Goal: Find specific page/section: Find specific page/section

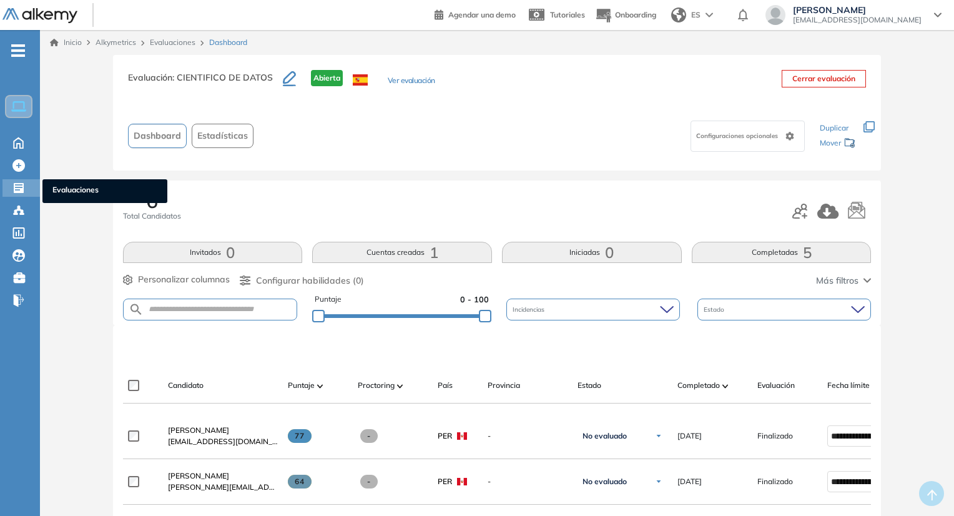
click at [66, 190] on span "Evaluaciones" at bounding box center [104, 191] width 105 height 14
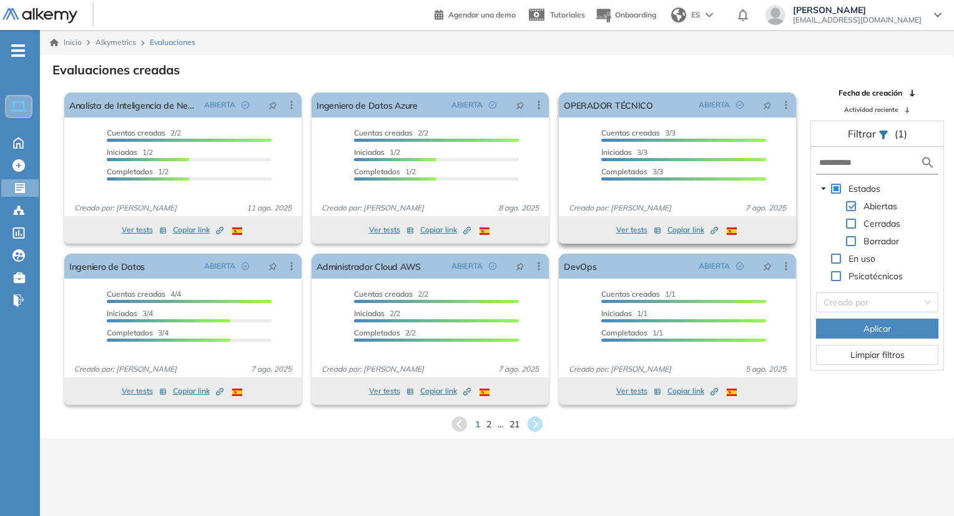
click at [713, 229] on icon "Created by potrace 1.16, written by [PERSON_NAME] [DATE]-[DATE]" at bounding box center [714, 230] width 7 height 7
click at [487, 420] on span "2" at bounding box center [489, 424] width 6 height 14
